Goal: Navigation & Orientation: Find specific page/section

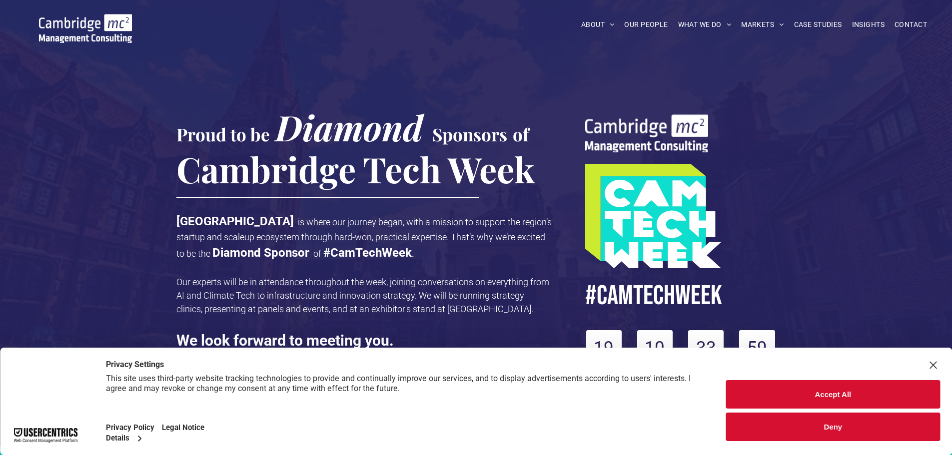
click at [828, 421] on button "Deny" at bounding box center [833, 427] width 214 height 28
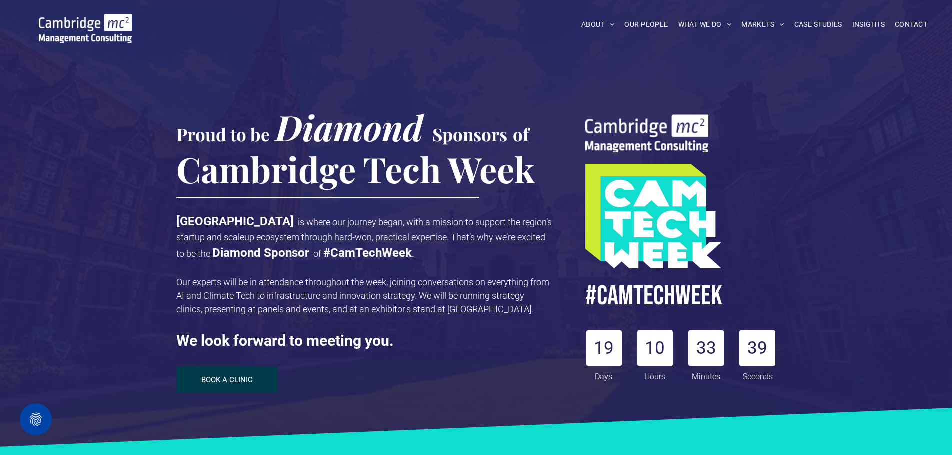
click at [231, 377] on span "BOOK A CLINIC" at bounding box center [226, 379] width 51 height 9
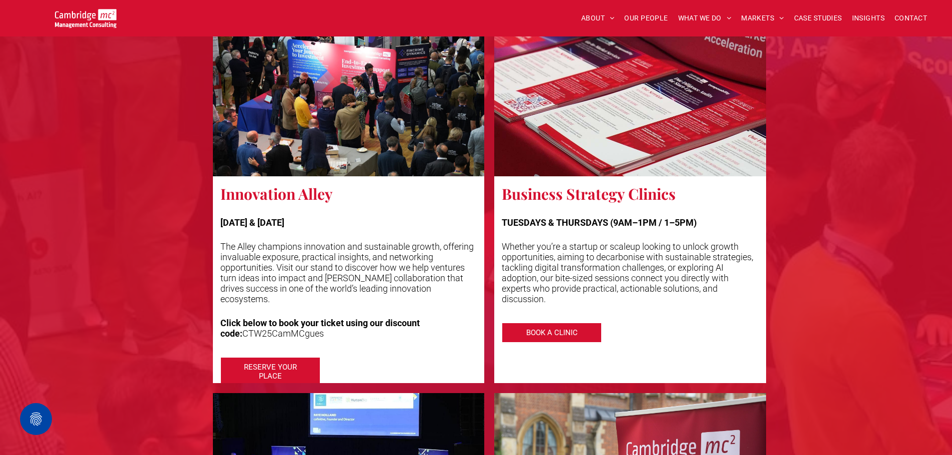
scroll to position [1822, 0]
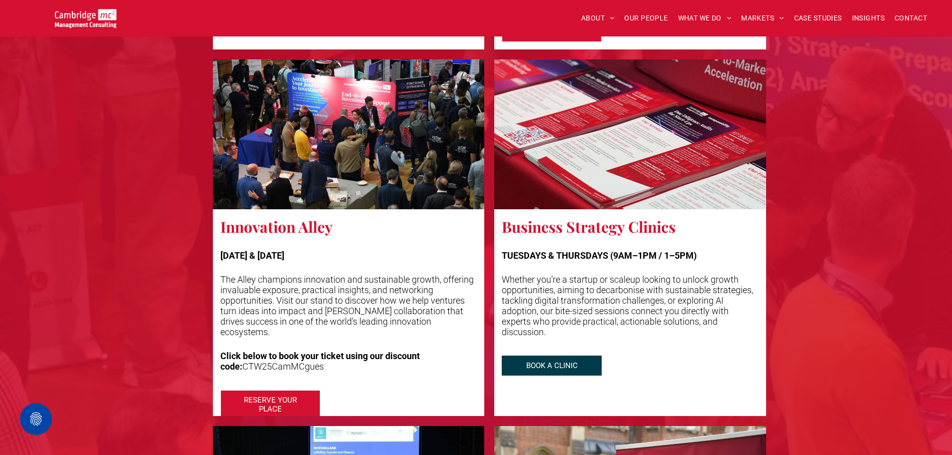
click at [559, 370] on span "BOOK A CLINIC" at bounding box center [551, 365] width 71 height 19
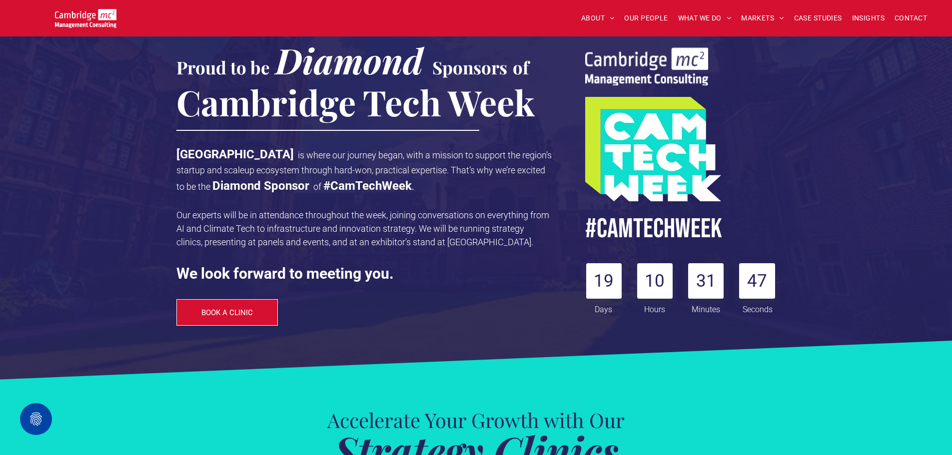
scroll to position [66, 0]
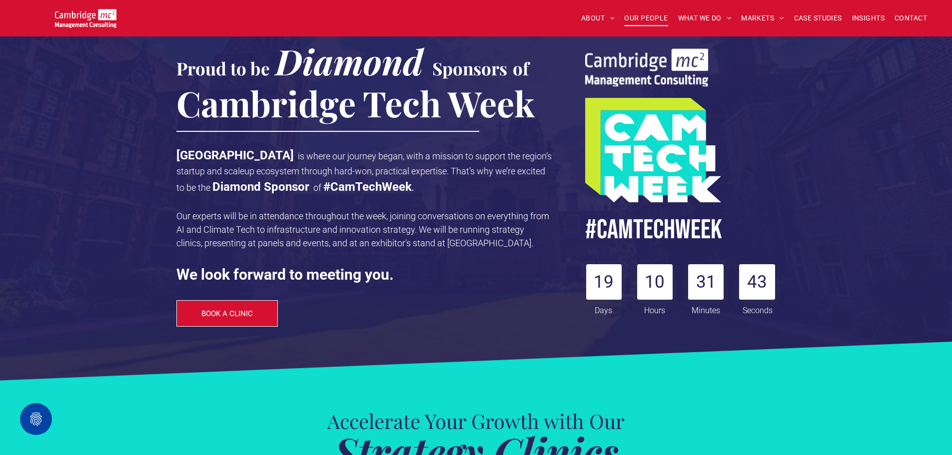
click at [638, 18] on span "OUR PEOPLE" at bounding box center [645, 17] width 43 height 15
